Goal: Task Accomplishment & Management: Complete application form

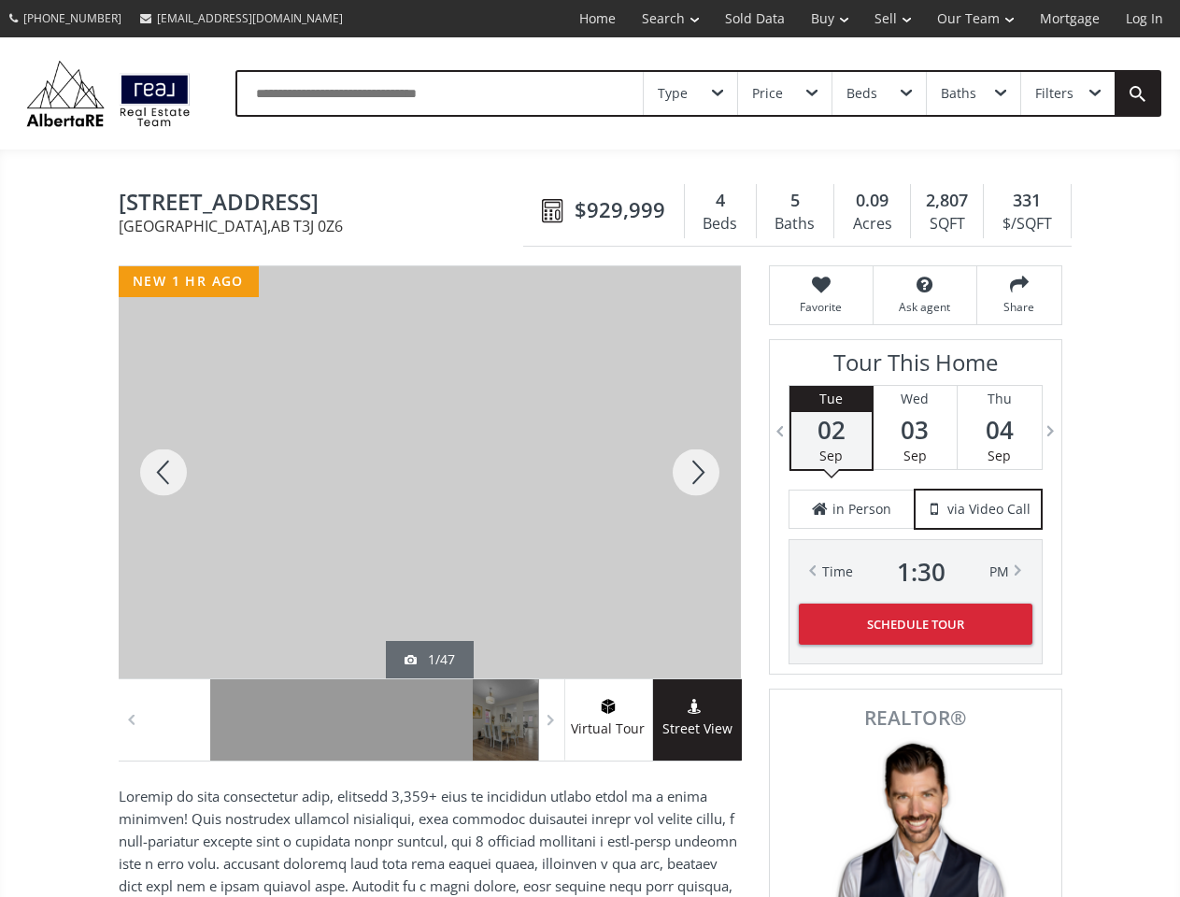
click at [657, 19] on link "Search" at bounding box center [670, 18] width 83 height 37
click at [821, 19] on link "Buy" at bounding box center [830, 18] width 64 height 37
click at [887, 19] on link "Sell" at bounding box center [893, 18] width 63 height 37
click at [974, 19] on link "Our Team" at bounding box center [975, 18] width 103 height 37
click at [1145, 19] on link "Log In" at bounding box center [1145, 18] width 64 height 37
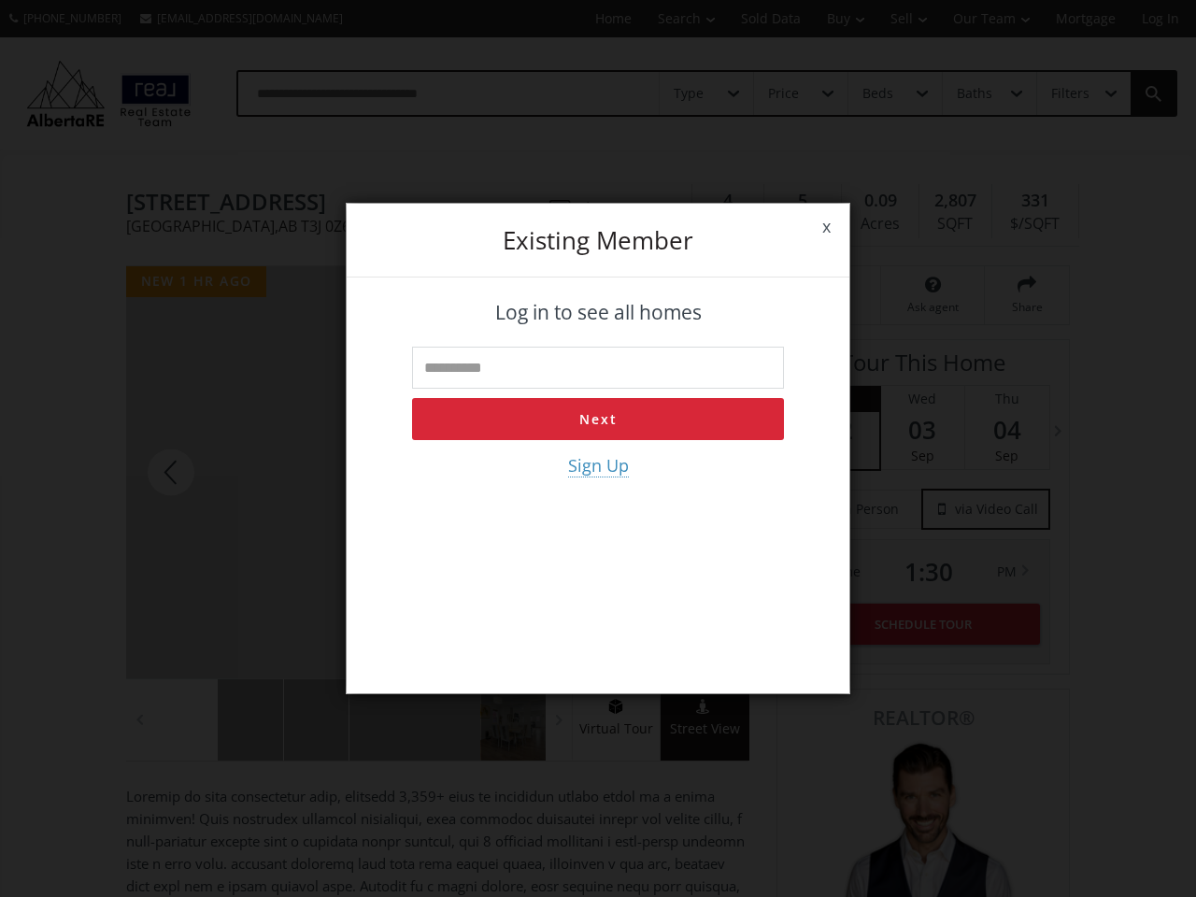
click at [691, 93] on div "x Existing member Log in to see all homes Next Sign Up" at bounding box center [598, 448] width 1196 height 897
click at [784, 93] on div "x Existing member Log in to see all homes Next Sign Up" at bounding box center [598, 448] width 1196 height 897
click at [879, 93] on div "x Existing member Log in to see all homes Next Sign Up" at bounding box center [598, 448] width 1196 height 897
click at [973, 93] on div "x Existing member Log in to see all homes Next Sign Up" at bounding box center [598, 448] width 1196 height 897
click at [1067, 93] on div "x Existing member Log in to see all homes Next Sign Up" at bounding box center [598, 448] width 1196 height 897
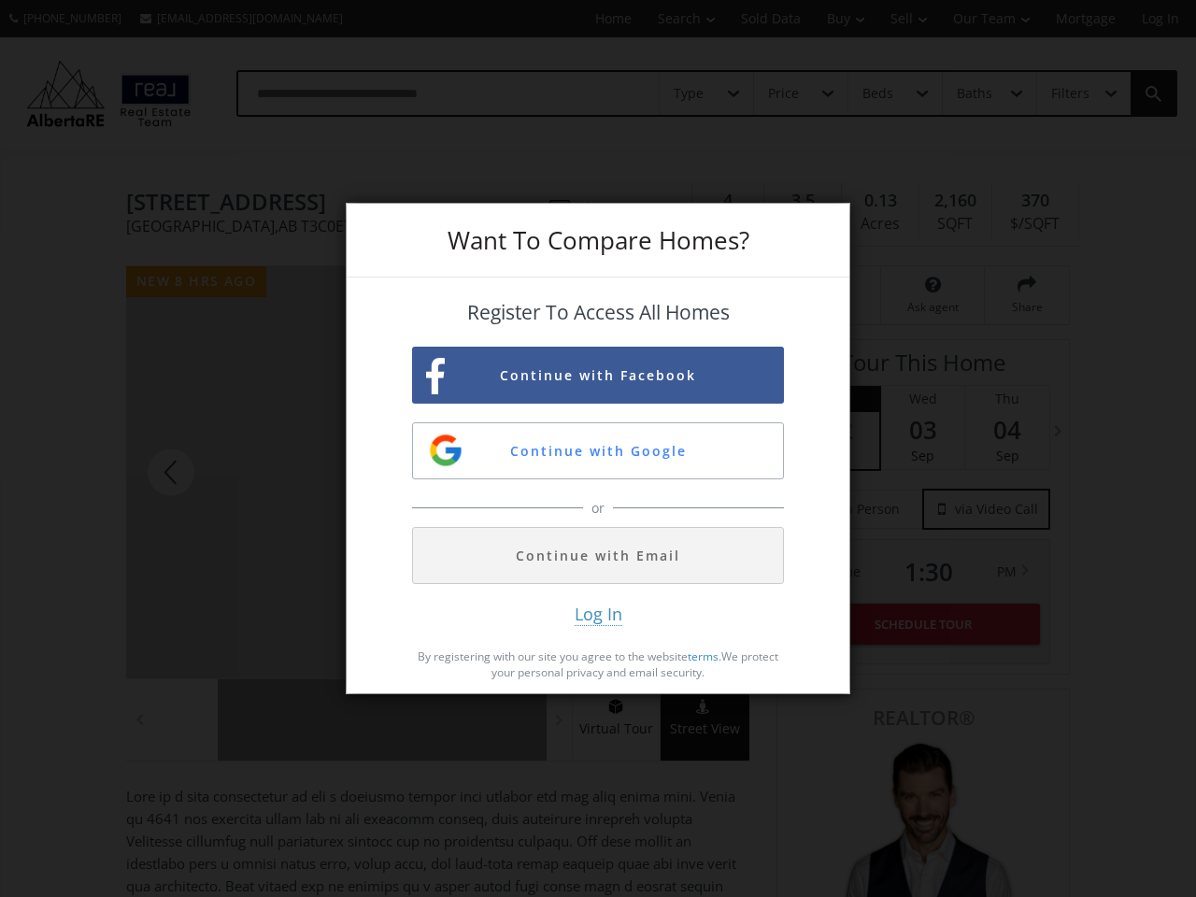
click at [598, 375] on button "Continue with Facebook" at bounding box center [598, 375] width 372 height 57
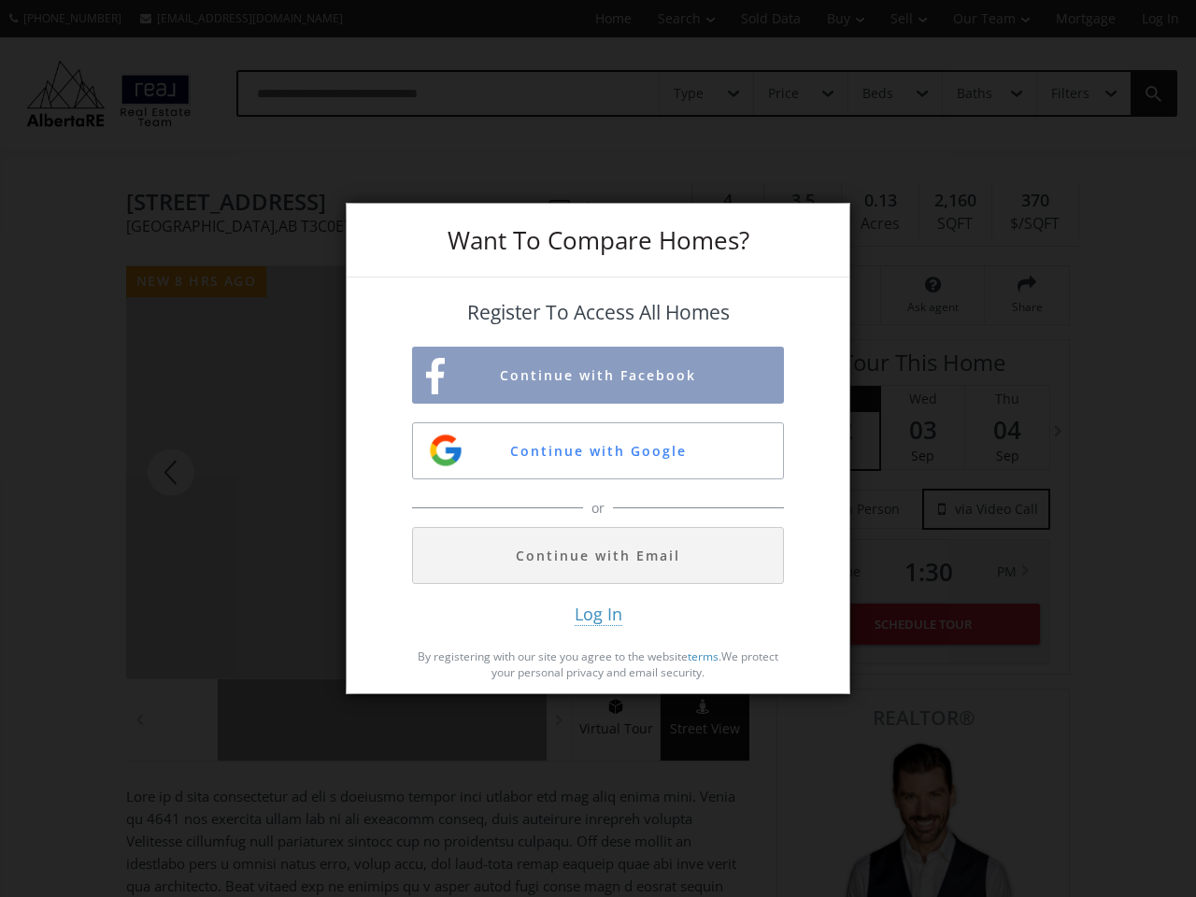
click at [598, 451] on button "Continue with Google" at bounding box center [598, 450] width 372 height 57
click at [598, 555] on button "Continue with Email" at bounding box center [598, 555] width 372 height 57
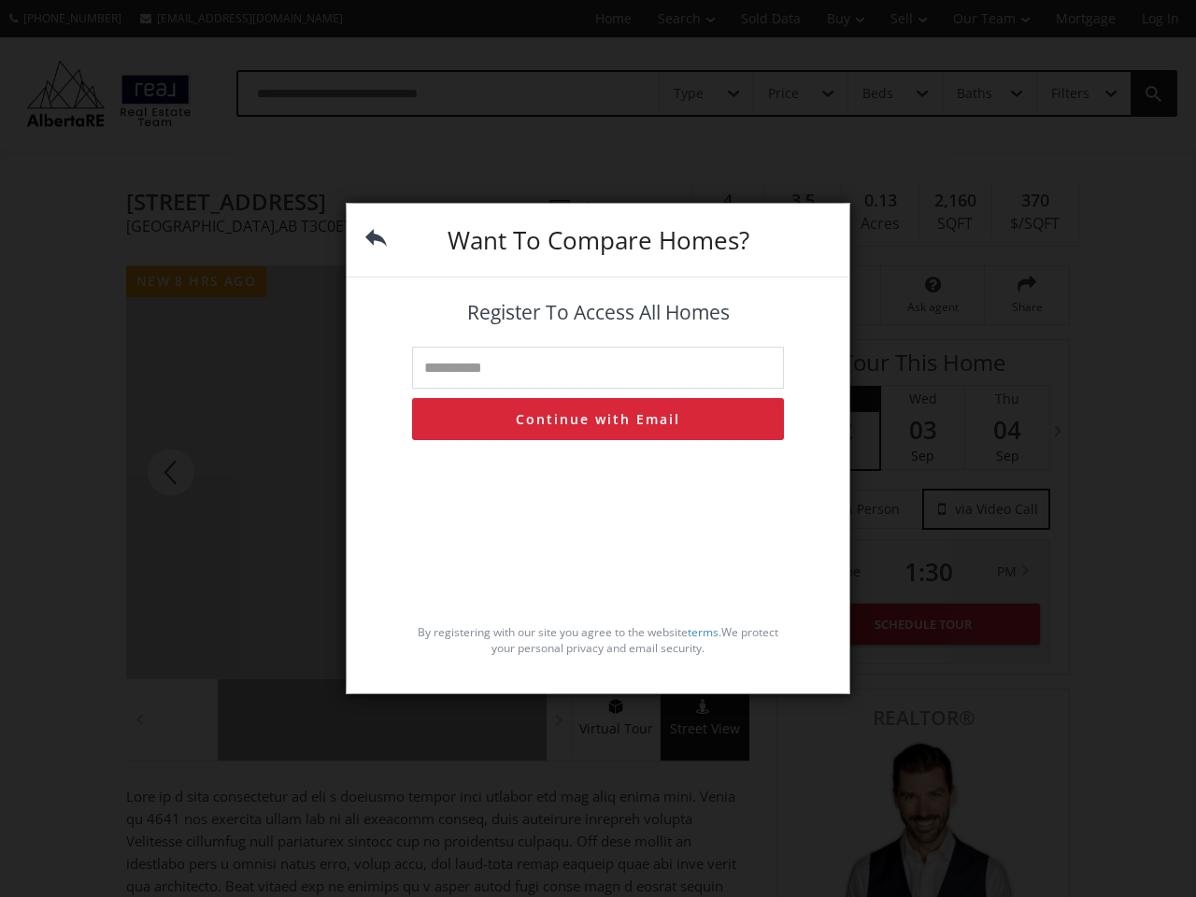
click at [598, 614] on div "By registering with our site you agree to the website terms . We protect your p…" at bounding box center [598, 558] width 372 height 216
